Goal: Task Accomplishment & Management: Use online tool/utility

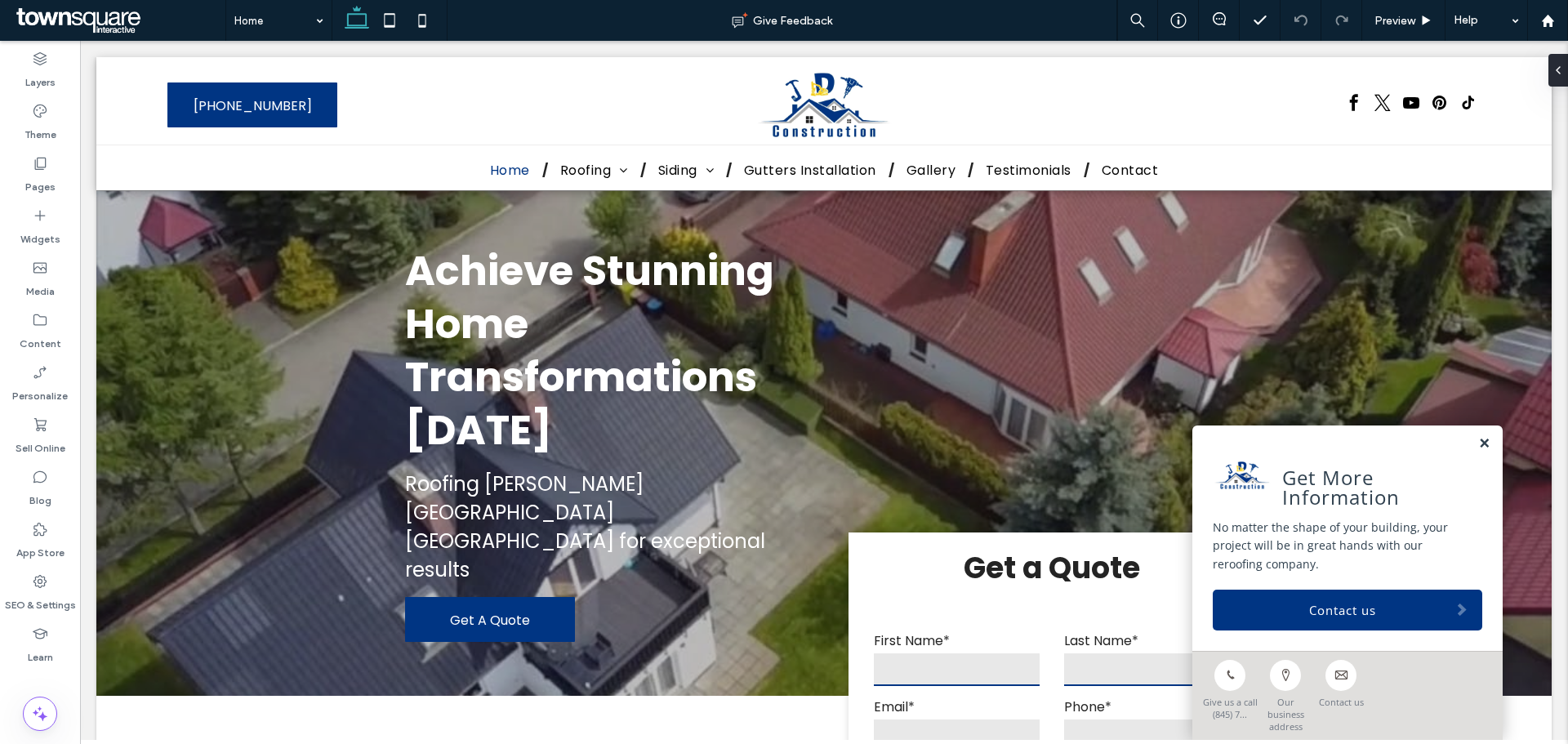
click at [1478, 451] on link at bounding box center [1484, 443] width 12 height 14
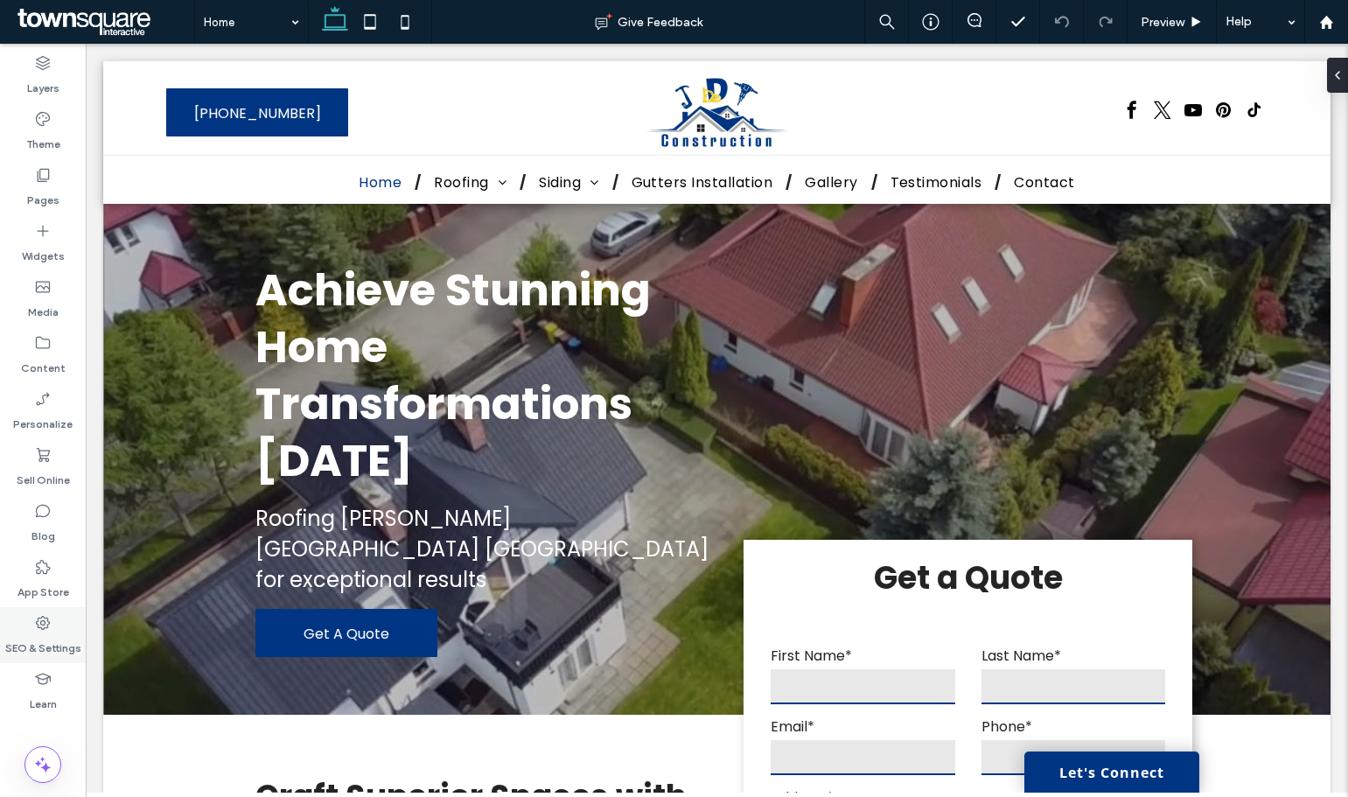
click at [46, 622] on icon at bounding box center [42, 622] width 17 height 17
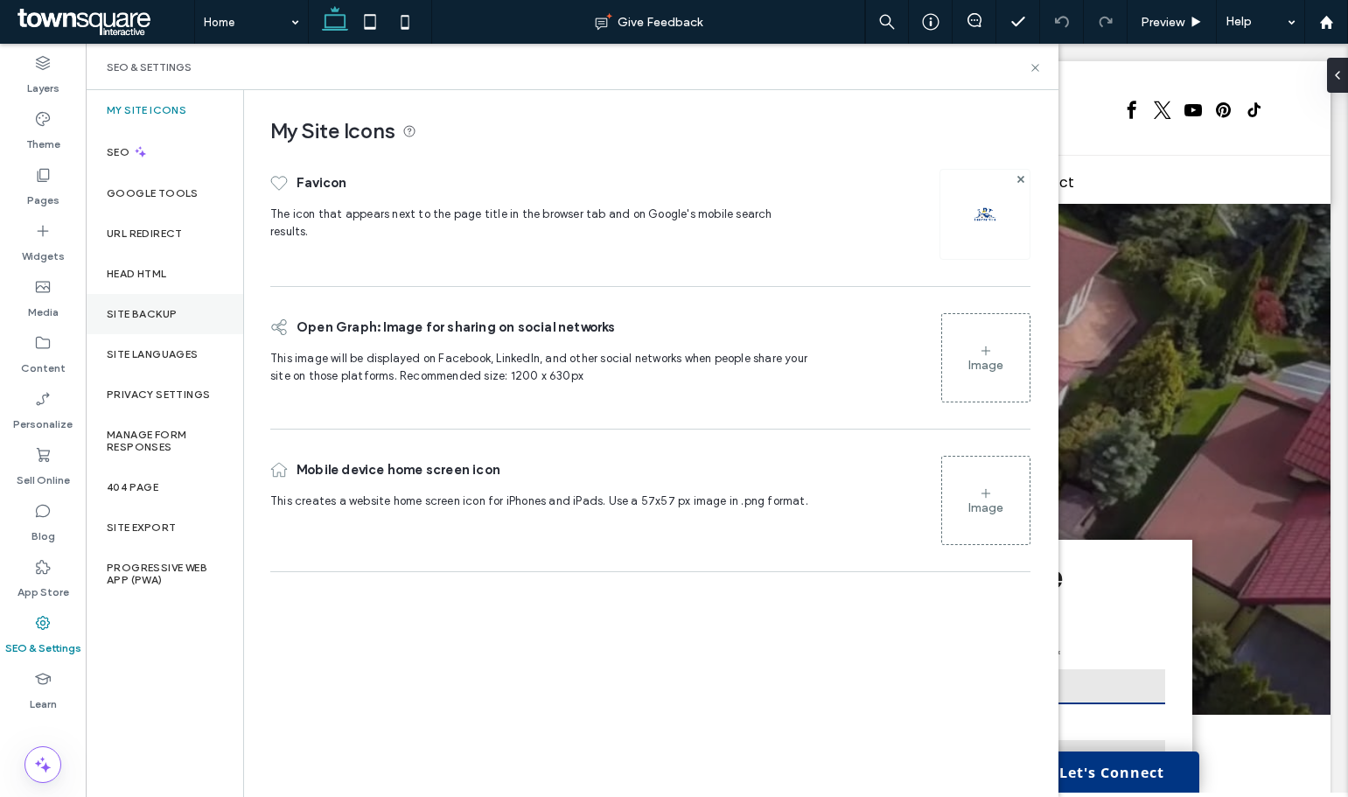
click at [168, 320] on div "Site Backup" at bounding box center [164, 314] width 157 height 40
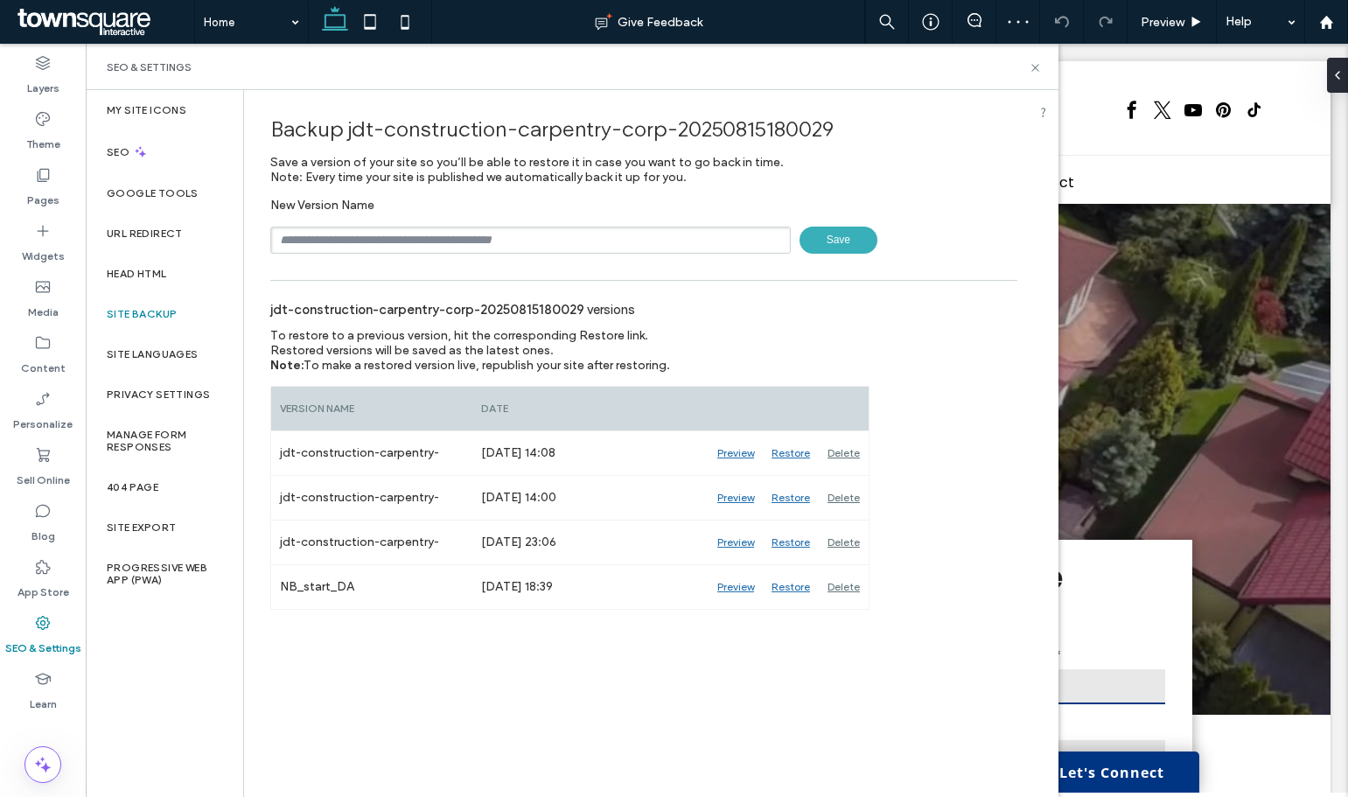
click at [414, 237] on input "text" at bounding box center [530, 239] width 520 height 27
type input "*********"
click at [839, 240] on span "Save" at bounding box center [838, 239] width 78 height 27
click at [45, 359] on label "Content" at bounding box center [43, 364] width 45 height 24
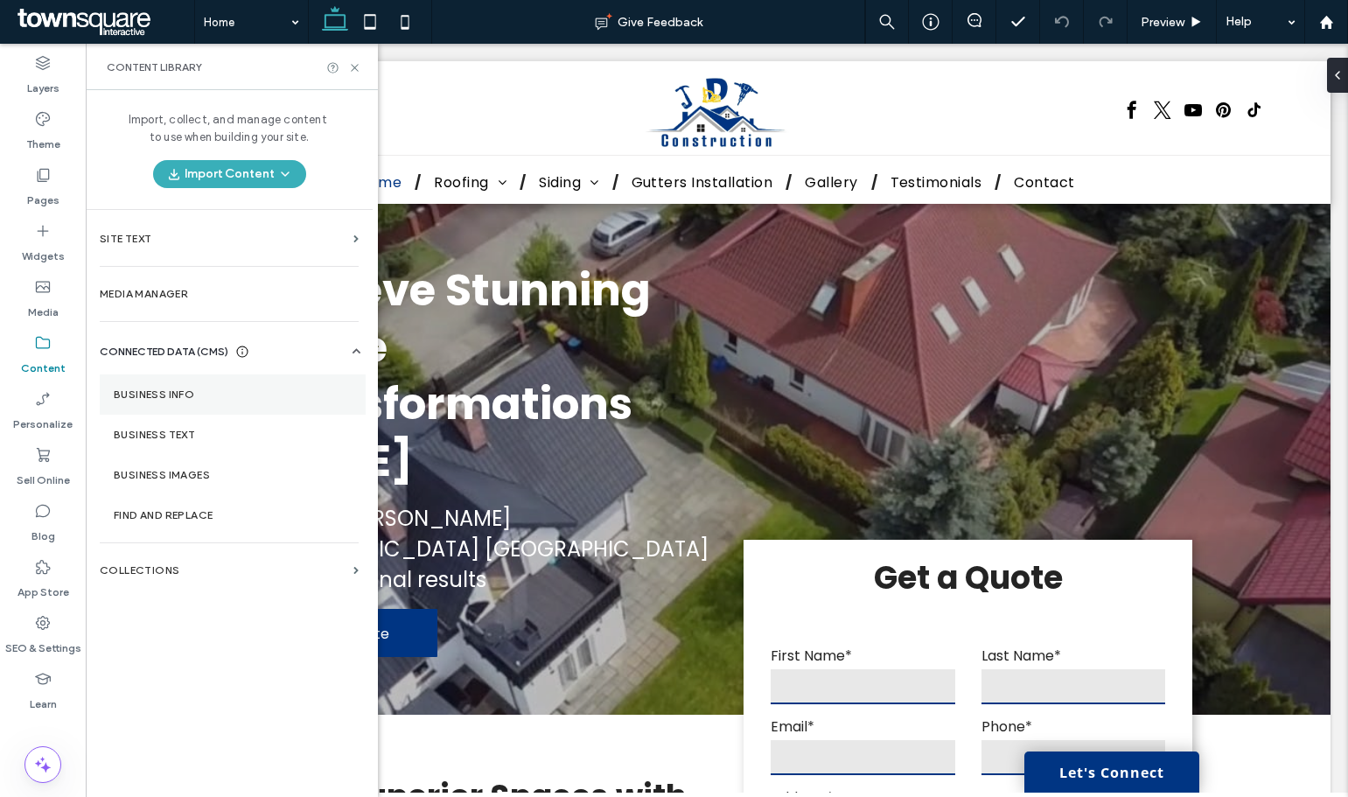
click at [229, 395] on label "Business Info" at bounding box center [233, 394] width 238 height 12
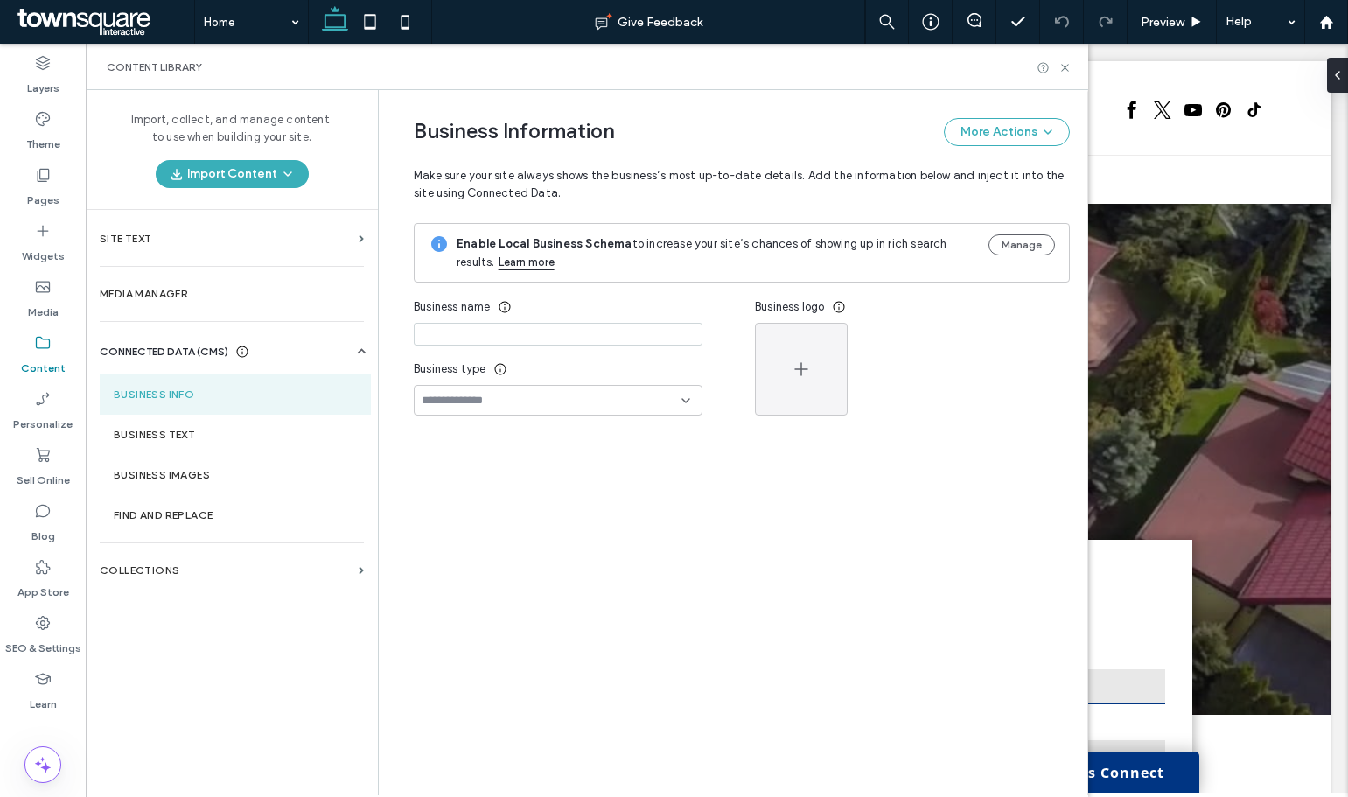
type input "**********"
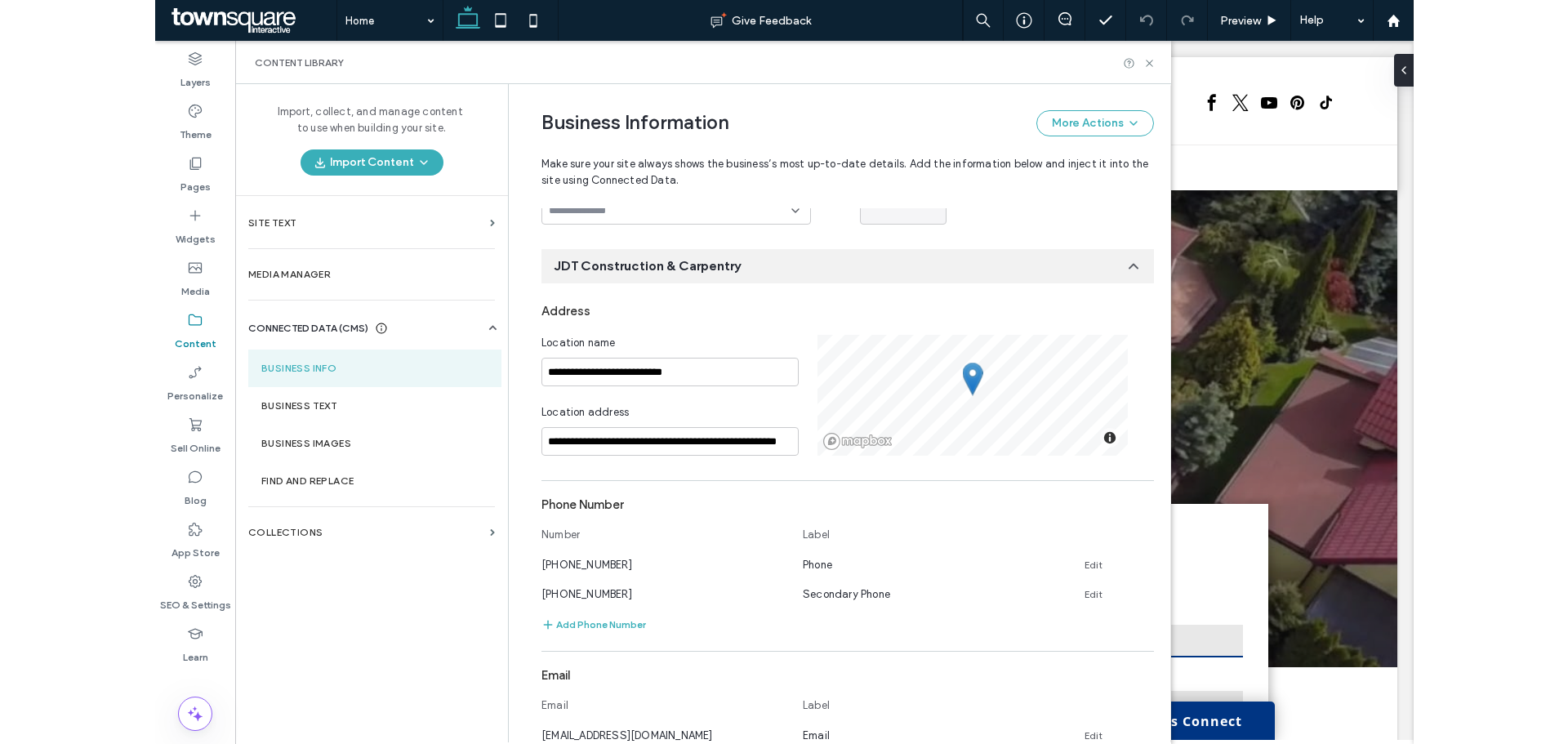
scroll to position [245, 0]
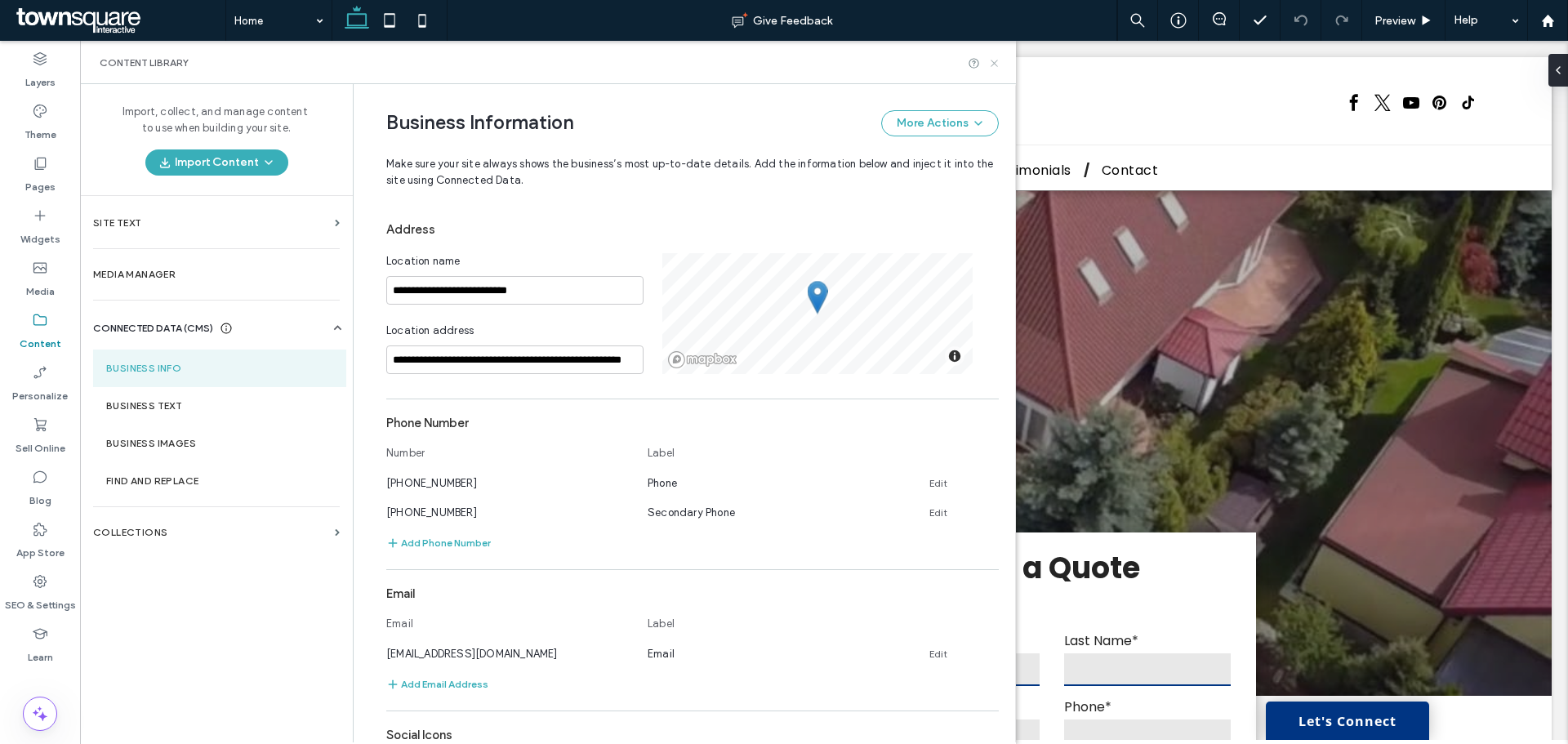
click at [992, 58] on icon at bounding box center [994, 63] width 12 height 12
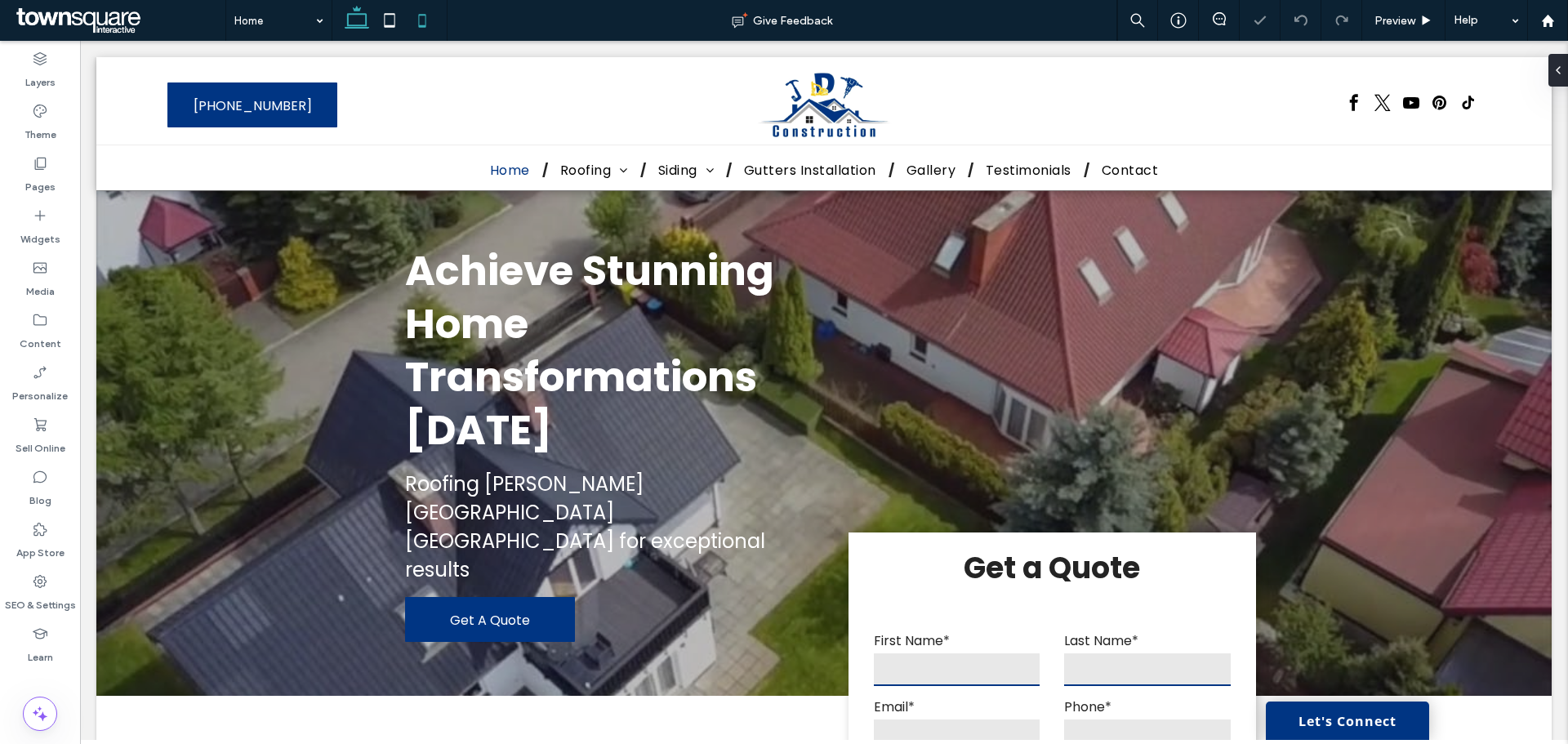
click at [424, 16] on icon at bounding box center [422, 20] width 33 height 33
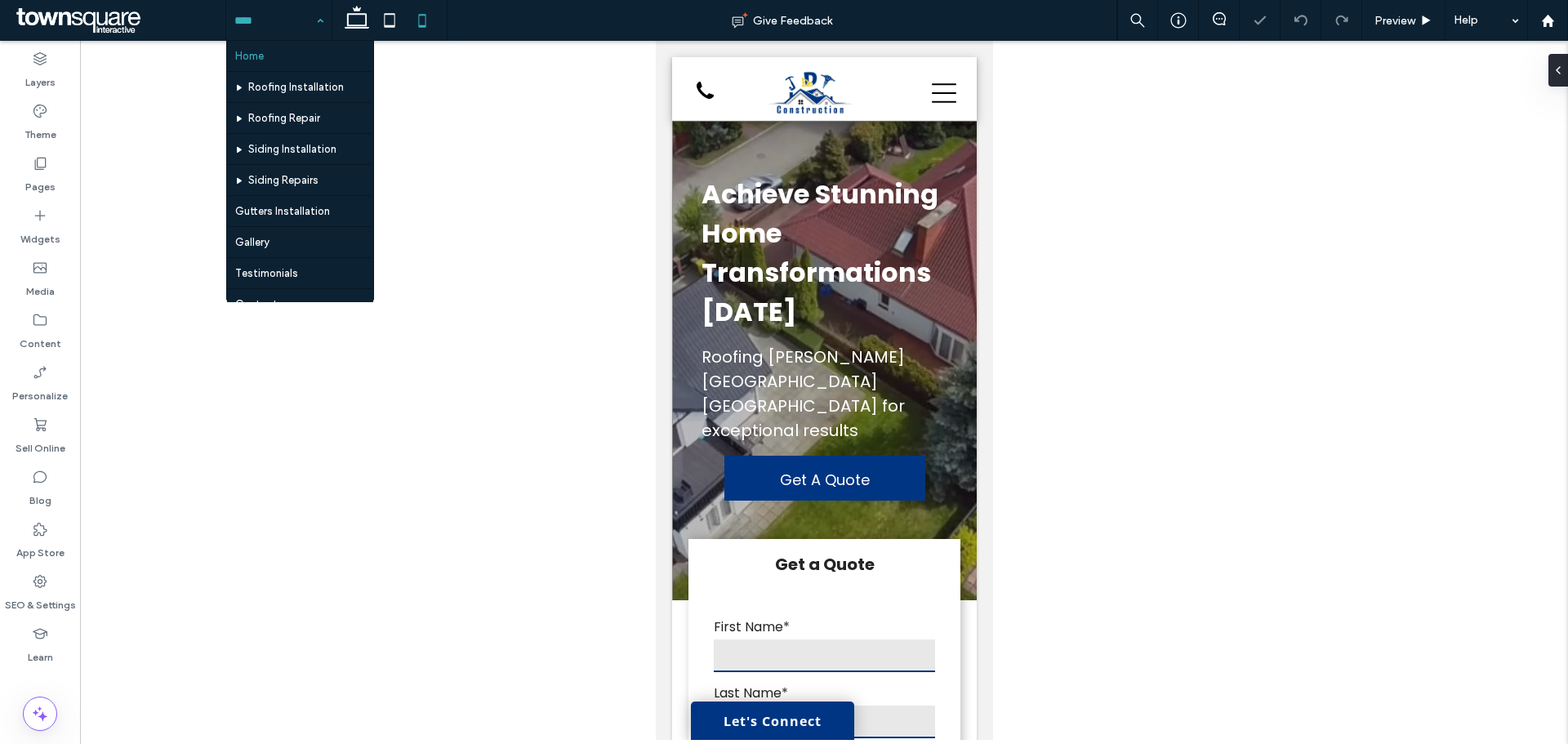
scroll to position [0, 0]
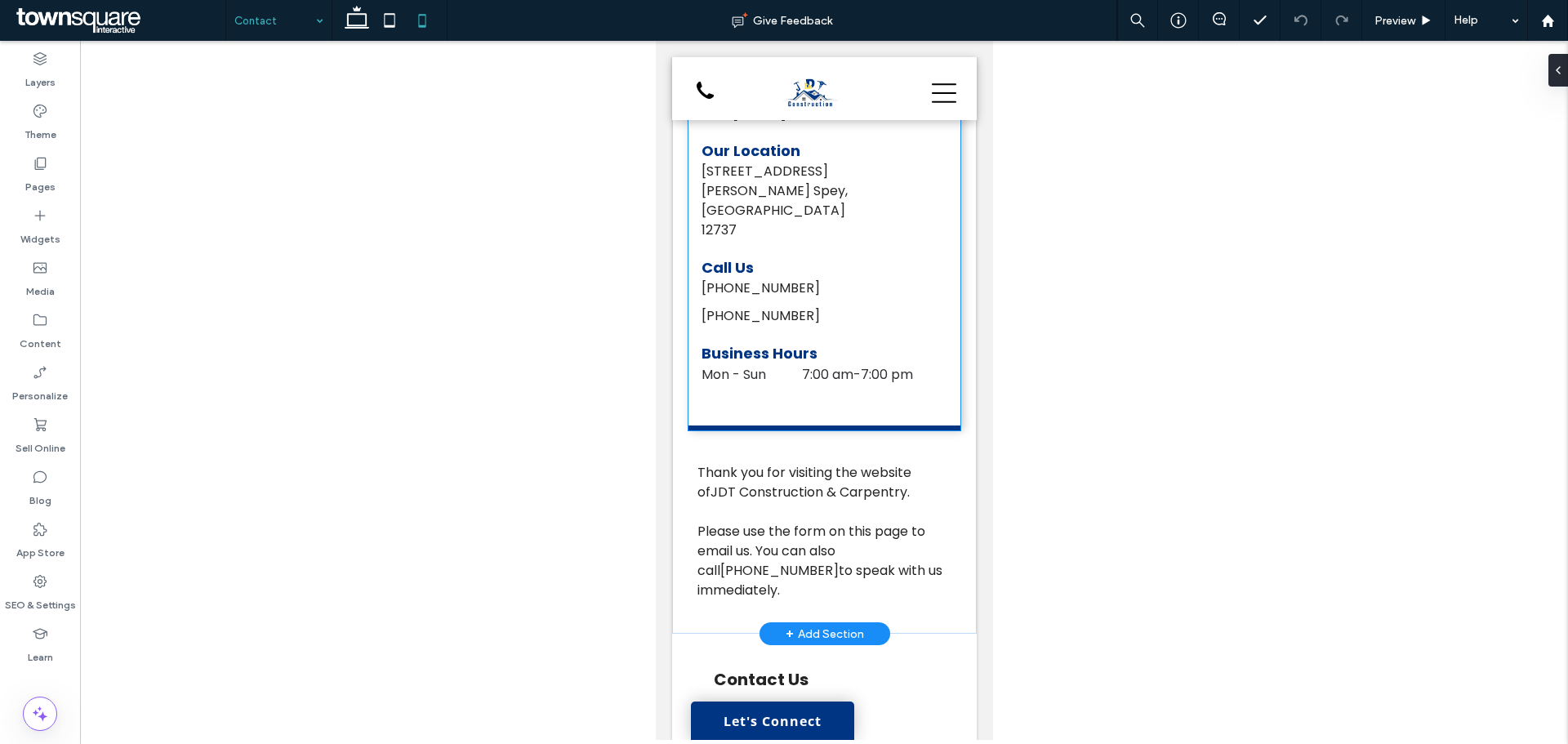
scroll to position [408, 0]
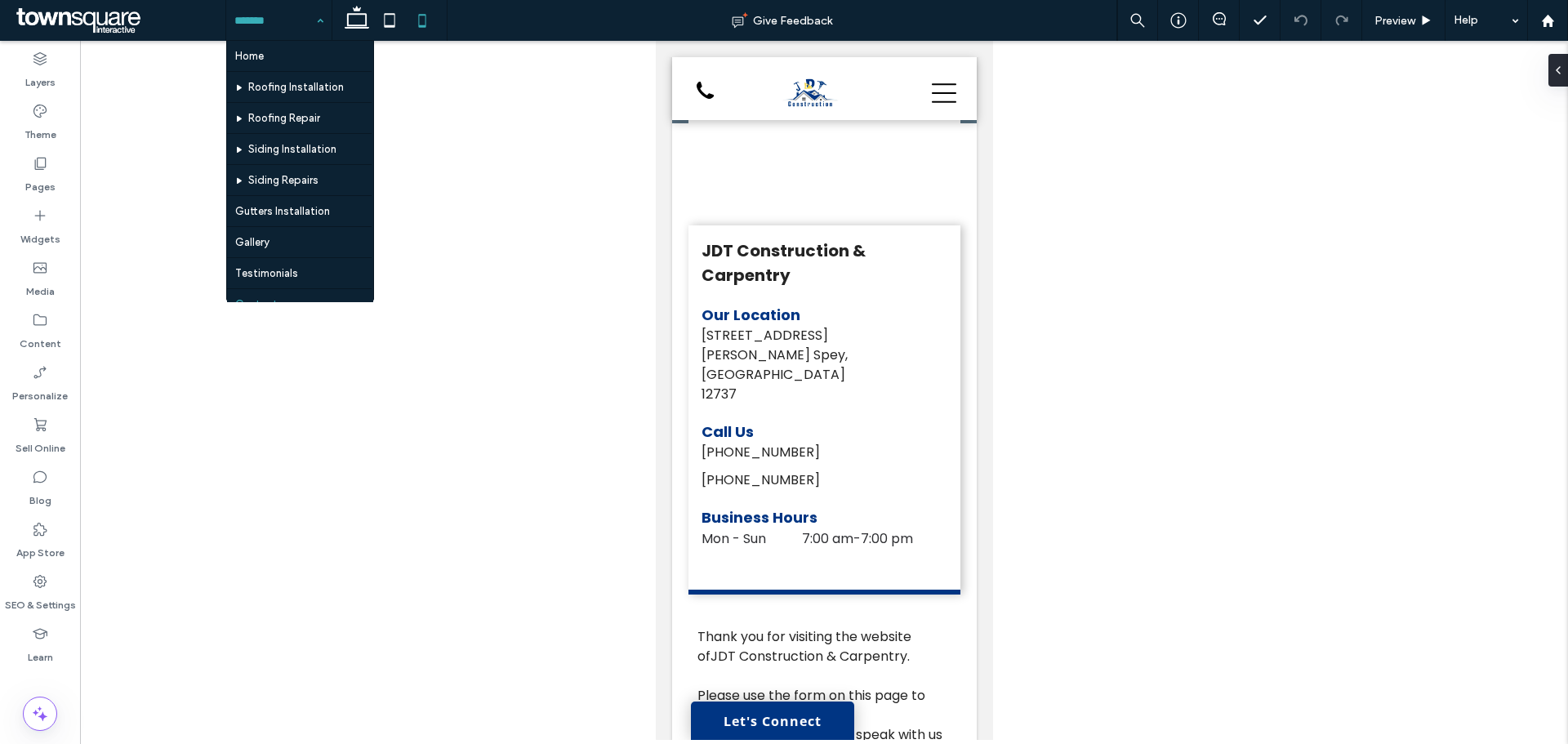
click at [255, 22] on input at bounding box center [275, 21] width 81 height 41
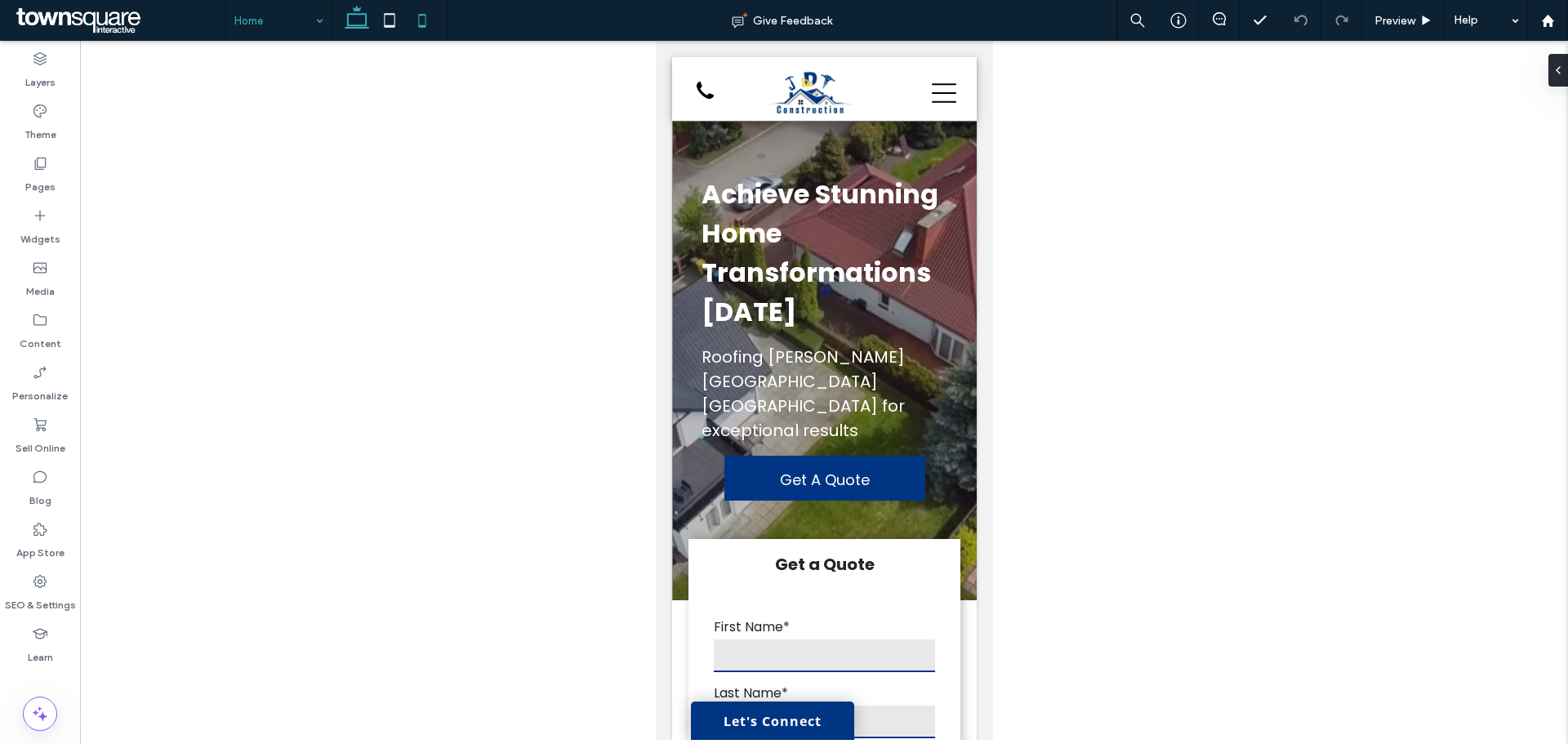
click at [358, 35] on icon at bounding box center [357, 20] width 33 height 33
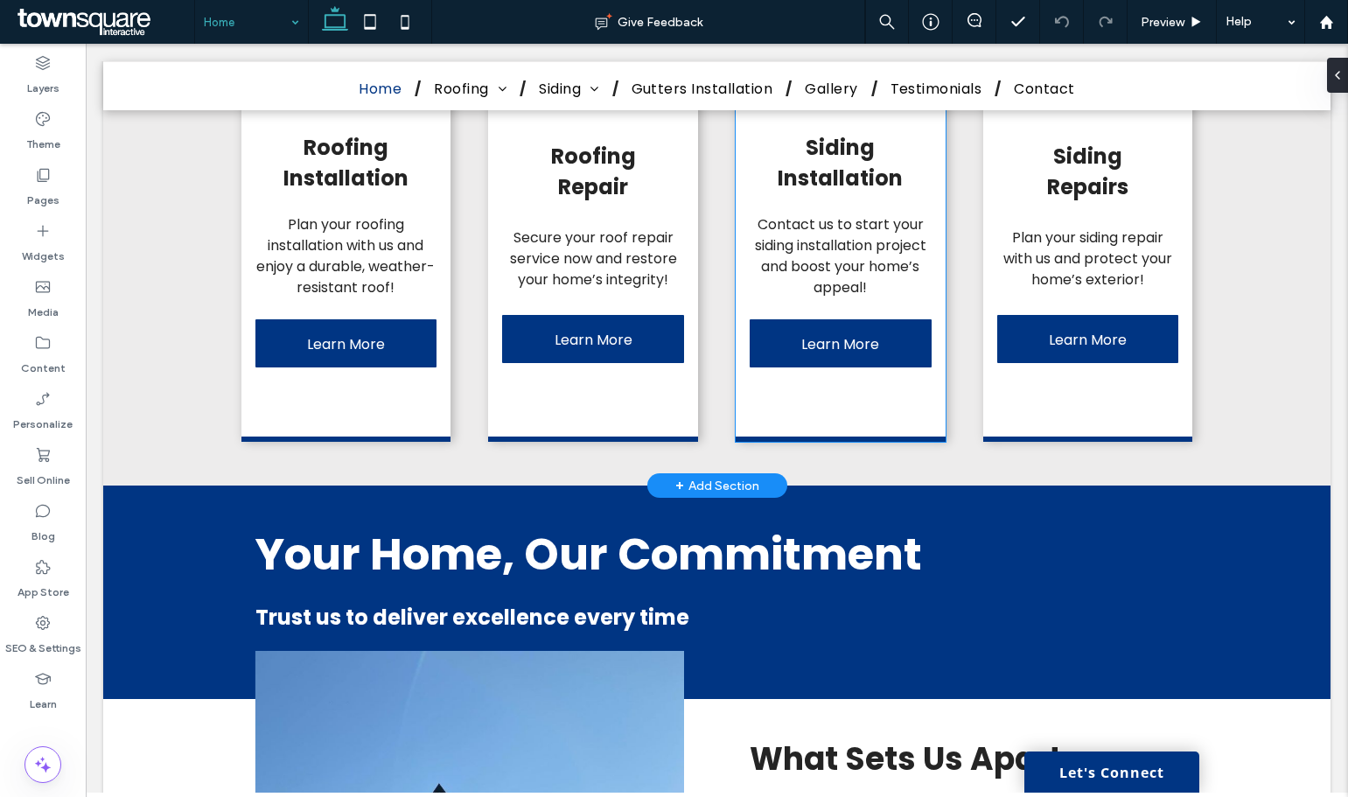
scroll to position [2011, 0]
